Goal: Task Accomplishment & Management: Complete application form

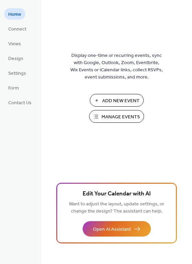
click at [106, 100] on span "Add New Event" at bounding box center [120, 100] width 37 height 7
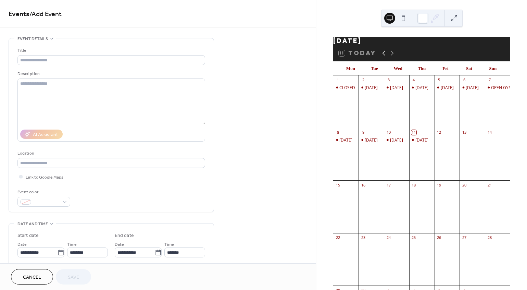
click at [383, 56] on icon at bounding box center [384, 53] width 3 height 5
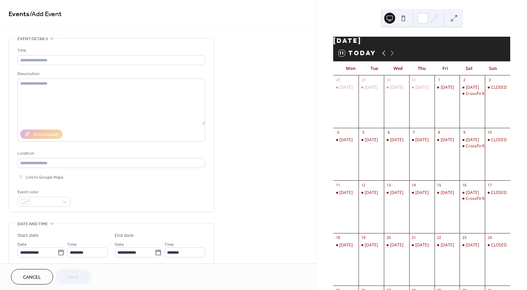
click at [383, 56] on icon at bounding box center [384, 53] width 3 height 5
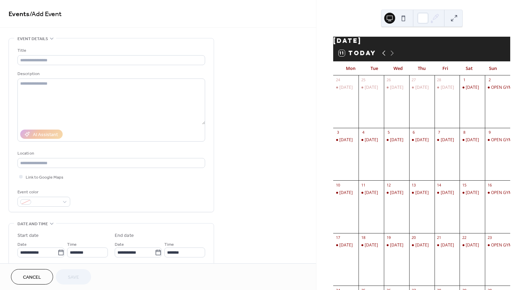
click at [383, 56] on icon at bounding box center [384, 53] width 3 height 5
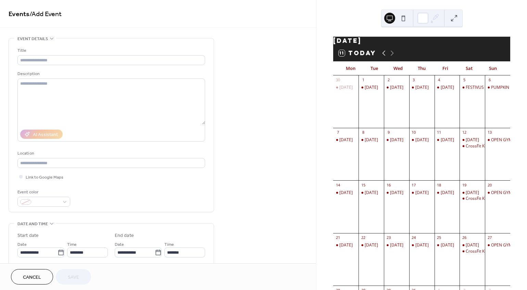
click at [383, 56] on icon at bounding box center [384, 53] width 3 height 5
click at [392, 55] on icon at bounding box center [392, 53] width 8 height 8
click at [441, 248] on div "[DATE]" at bounding box center [447, 245] width 13 height 6
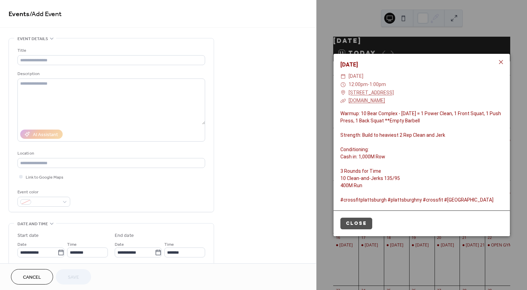
click at [363, 185] on div "Warmup: 10 Bear Complex - [DATE] = 1 Power Clean, 1 Front Squat, 1 Push Press, …" at bounding box center [422, 157] width 176 height 94
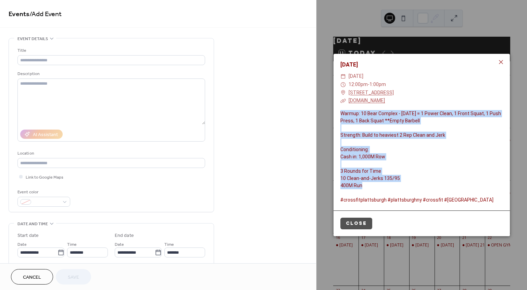
drag, startPoint x: 362, startPoint y: 185, endPoint x: 339, endPoint y: 113, distance: 75.8
click at [339, 113] on div "Warmup: 10 Bear Complex - [DATE] = 1 Power Clean, 1 Front Squat, 1 Push Press, …" at bounding box center [422, 157] width 176 height 94
copy div "Warmup: 10 Bear Complex - [DATE] = 1 Power Clean, 1 Front Squat, 1 Push Press, …"
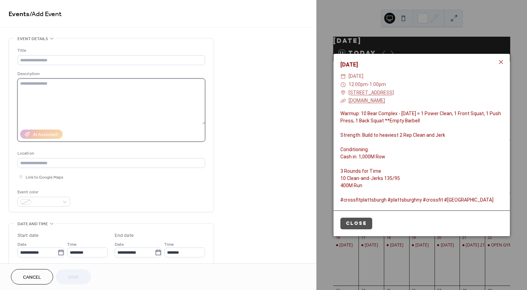
click at [36, 86] on textarea at bounding box center [111, 101] width 188 height 46
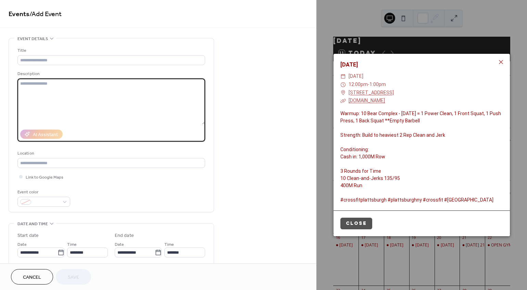
paste textarea "**********"
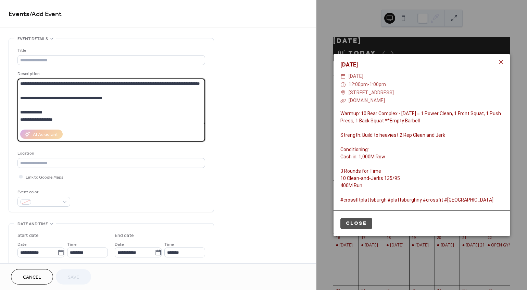
scroll to position [35, 0]
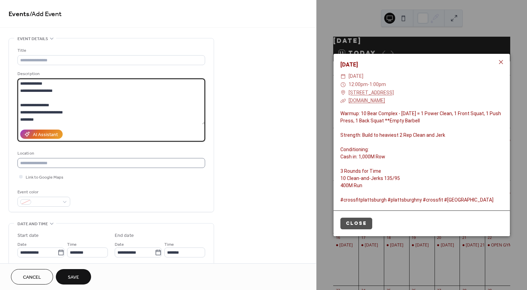
type textarea "**********"
click at [76, 161] on input "text" at bounding box center [111, 163] width 188 height 10
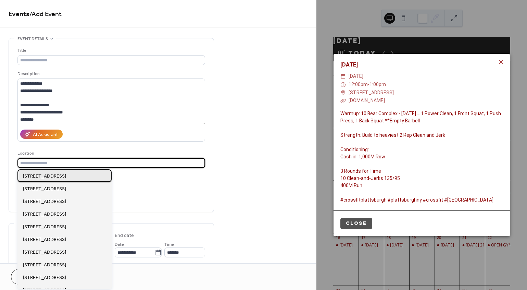
click at [66, 178] on span "[STREET_ADDRESS]" at bounding box center [44, 176] width 43 height 7
type input "**********"
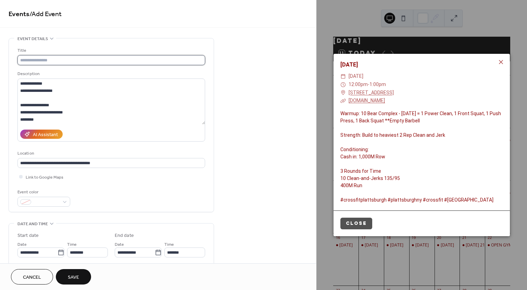
click at [60, 59] on input "text" at bounding box center [111, 60] width 188 height 10
type input "**********"
click at [94, 201] on div "Event color" at bounding box center [111, 197] width 188 height 18
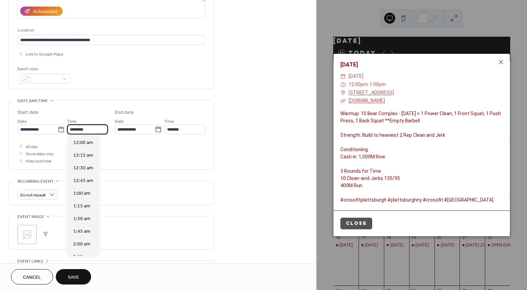
scroll to position [608, 0]
click at [91, 130] on input "********" at bounding box center [87, 129] width 41 height 10
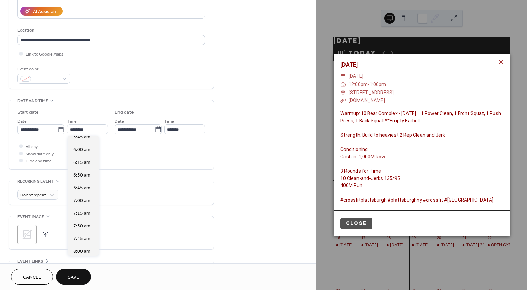
scroll to position [280, 0]
click at [91, 142] on div "5:30 am" at bounding box center [83, 141] width 31 height 13
type input "*******"
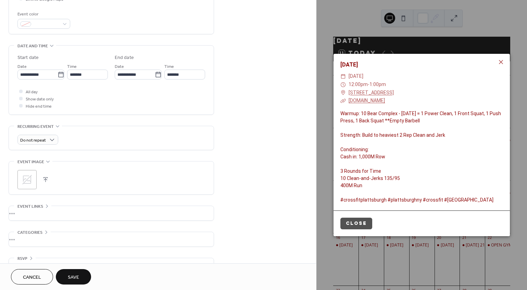
scroll to position [194, 0]
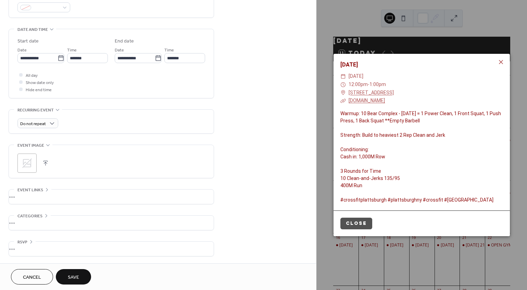
click at [47, 190] on div "•••" at bounding box center [111, 196] width 205 height 14
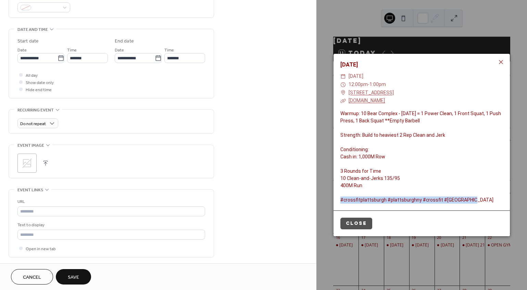
drag, startPoint x: 465, startPoint y: 200, endPoint x: 340, endPoint y: 198, distance: 125.4
click at [340, 198] on div "Warmup: 10 Bear Complex - [DATE] = 1 Power Clean, 1 Front Squat, 1 Push Press, …" at bounding box center [422, 157] width 176 height 94
copy div "#crossfitplattsburgh #plattsburghny #crossfit #[GEOGRAPHIC_DATA]"
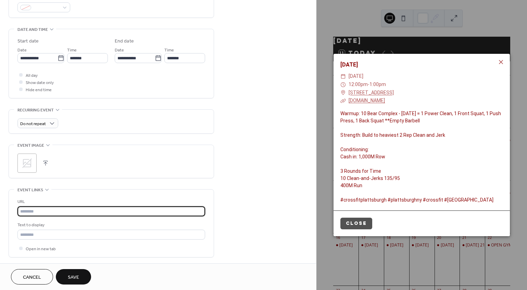
click at [24, 211] on input "text" at bounding box center [111, 211] width 188 height 10
click at [23, 234] on input "text" at bounding box center [111, 235] width 188 height 10
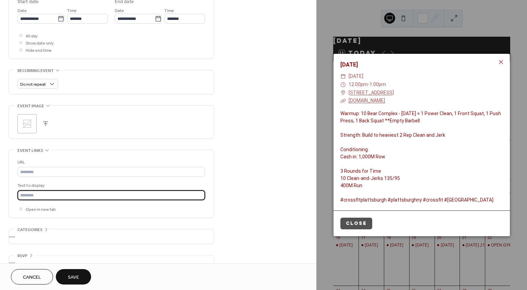
scroll to position [247, 0]
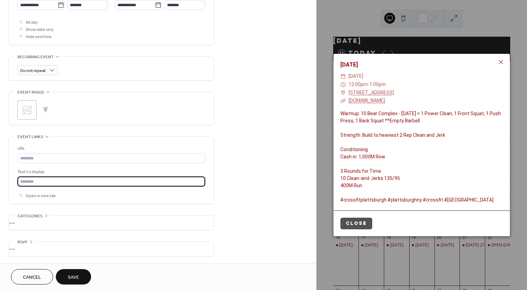
click at [43, 216] on div "•••" at bounding box center [111, 222] width 205 height 14
click at [50, 181] on input "text" at bounding box center [111, 181] width 188 height 10
paste input "**********"
type input "**********"
click at [240, 146] on div "**********" at bounding box center [158, 41] width 316 height 500
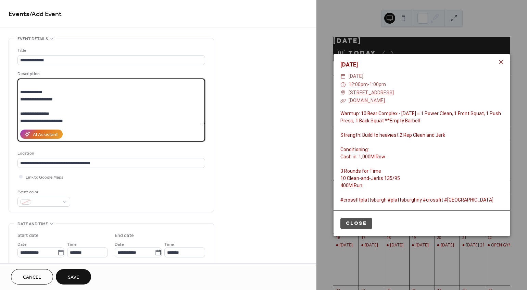
scroll to position [0, 0]
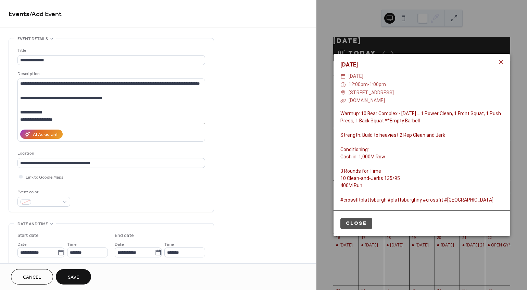
click at [75, 275] on span "Save" at bounding box center [73, 277] width 11 height 7
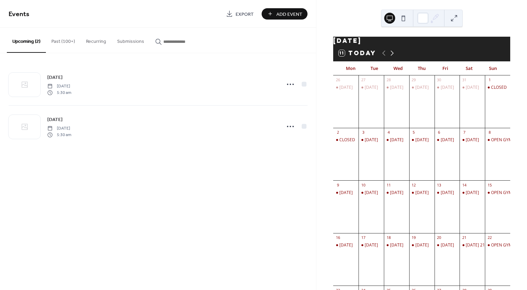
click at [392, 57] on icon at bounding box center [392, 53] width 8 height 8
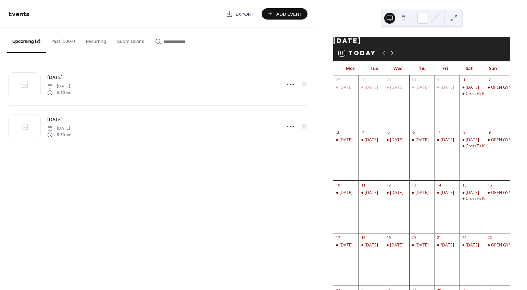
click at [392, 57] on icon at bounding box center [392, 53] width 8 height 8
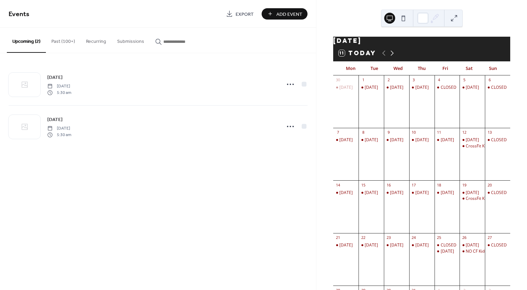
click at [392, 57] on icon at bounding box center [392, 53] width 8 height 8
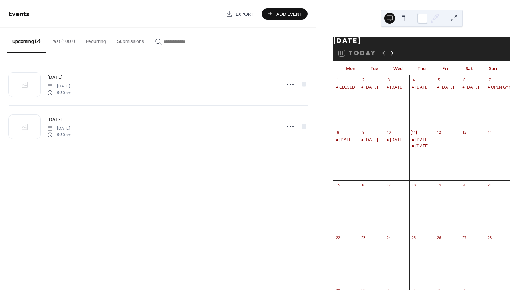
click at [392, 57] on icon at bounding box center [392, 53] width 8 height 8
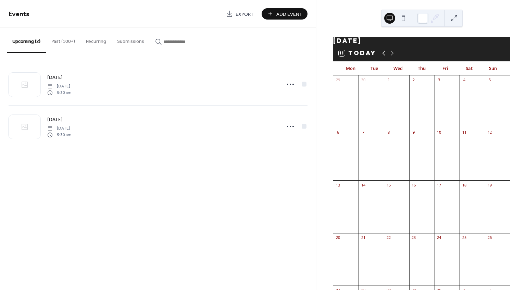
click at [384, 57] on icon at bounding box center [384, 53] width 8 height 8
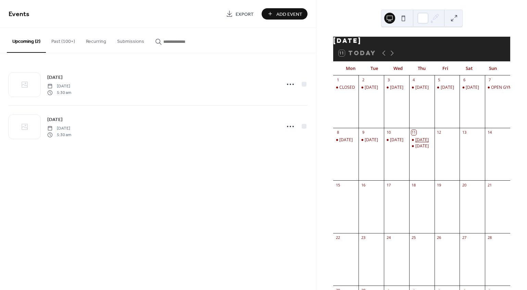
click at [422, 143] on div "[DATE]" at bounding box center [422, 140] width 13 height 6
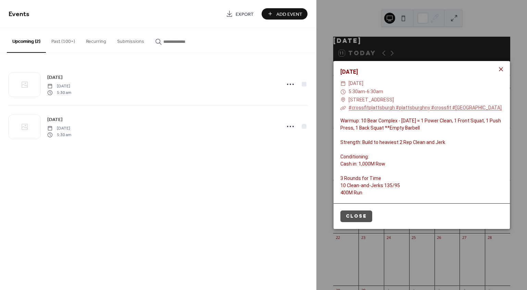
click at [502, 69] on icon at bounding box center [501, 69] width 8 height 8
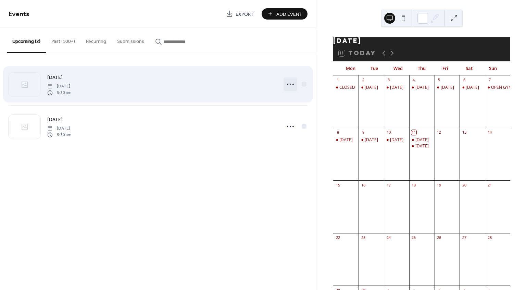
click at [292, 85] on icon at bounding box center [290, 84] width 11 height 11
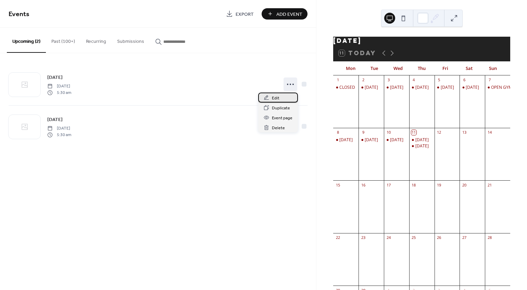
click at [280, 100] on div "Edit" at bounding box center [278, 97] width 40 height 10
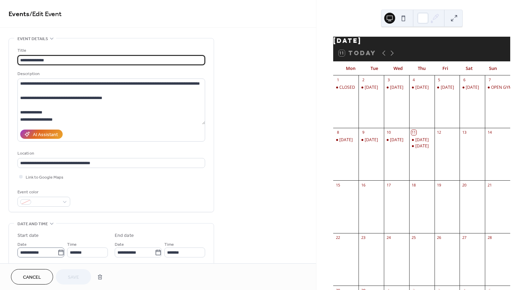
click at [58, 250] on icon at bounding box center [60, 251] width 5 height 5
click at [58, 250] on input "**********" at bounding box center [37, 252] width 40 height 10
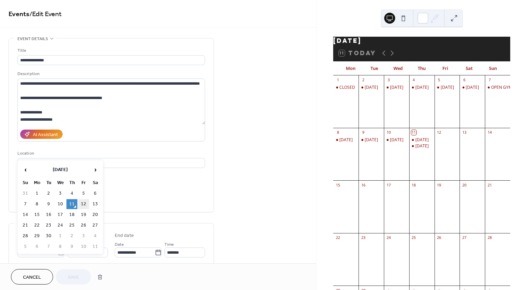
click at [82, 205] on td "12" at bounding box center [83, 204] width 11 height 10
type input "**********"
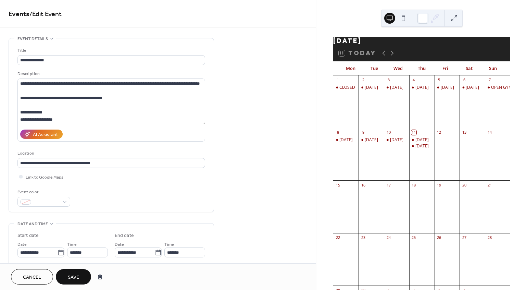
click at [73, 277] on span "Save" at bounding box center [73, 277] width 11 height 7
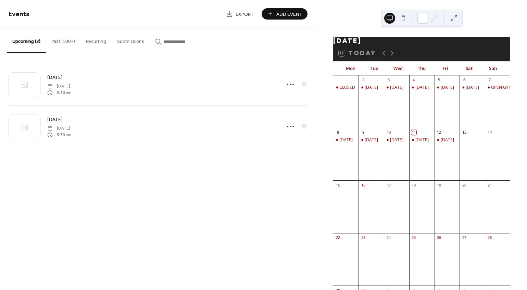
click at [441, 143] on div "[DATE]" at bounding box center [447, 140] width 13 height 6
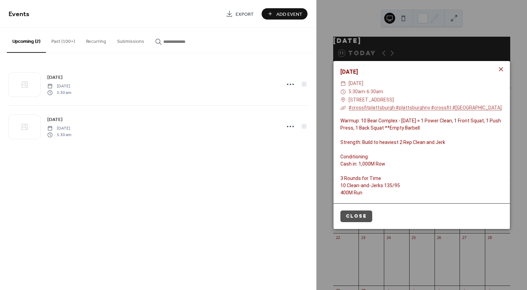
click at [500, 71] on icon at bounding box center [501, 69] width 8 height 8
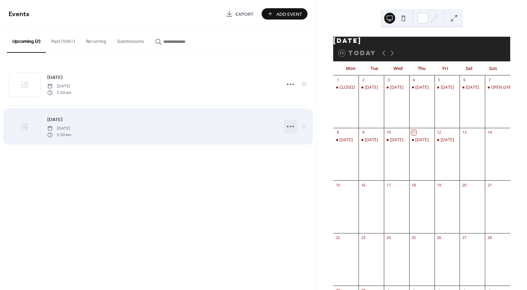
click at [291, 128] on icon at bounding box center [290, 126] width 11 height 11
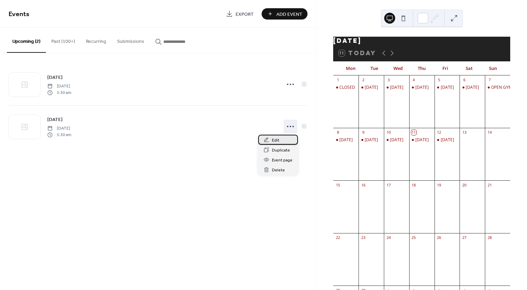
click at [280, 139] on div "Edit" at bounding box center [278, 140] width 40 height 10
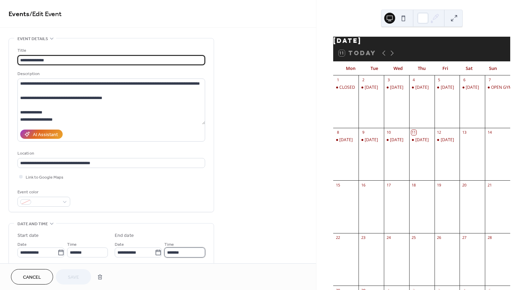
click at [186, 253] on input "*******" at bounding box center [184, 252] width 41 height 10
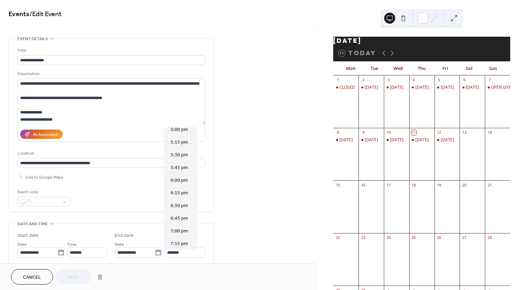
scroll to position [578, 0]
click at [183, 206] on div "6:30 pm" at bounding box center [180, 202] width 31 height 13
type input "*******"
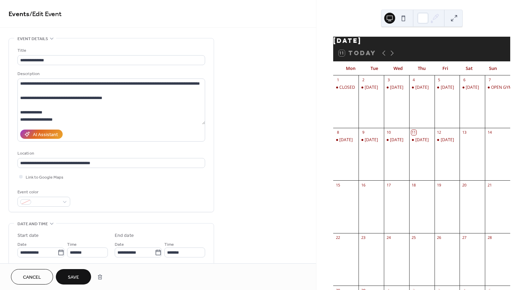
click at [66, 277] on button "Save" at bounding box center [73, 276] width 35 height 15
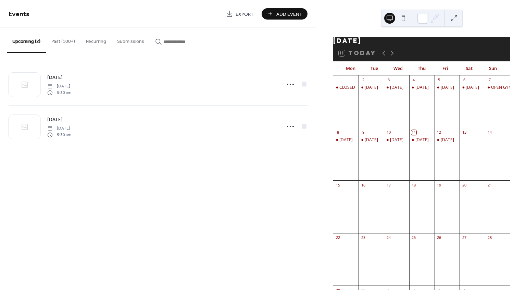
click at [441, 143] on div "[DATE]" at bounding box center [447, 140] width 13 height 6
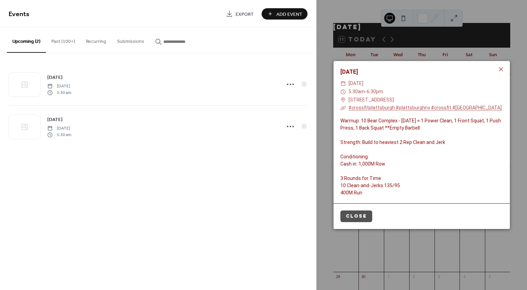
scroll to position [27, 0]
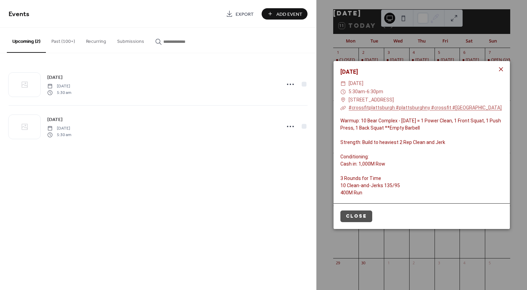
click at [501, 69] on icon at bounding box center [501, 69] width 4 height 4
